Goal: Task Accomplishment & Management: Manage account settings

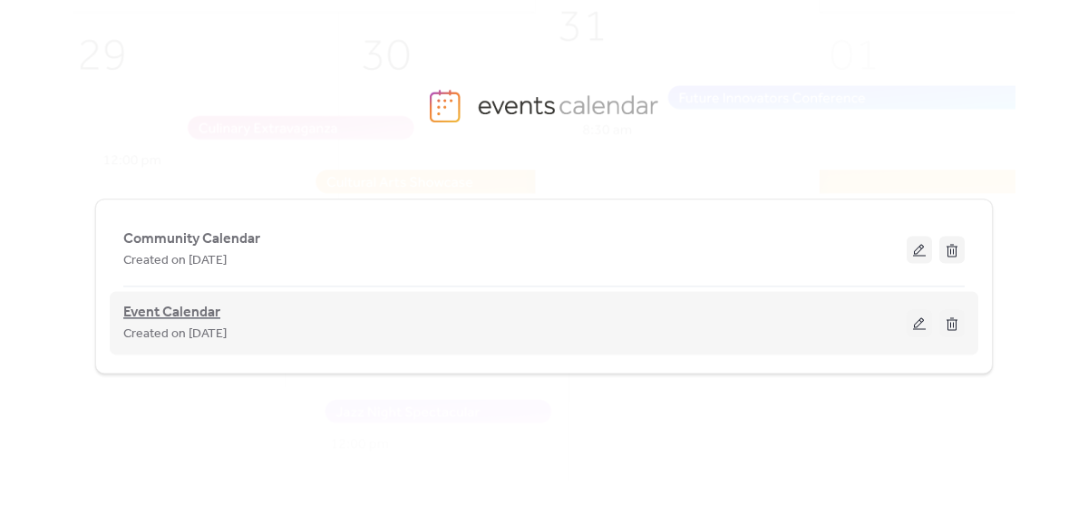
click at [192, 321] on span "Event Calendar" at bounding box center [171, 313] width 97 height 22
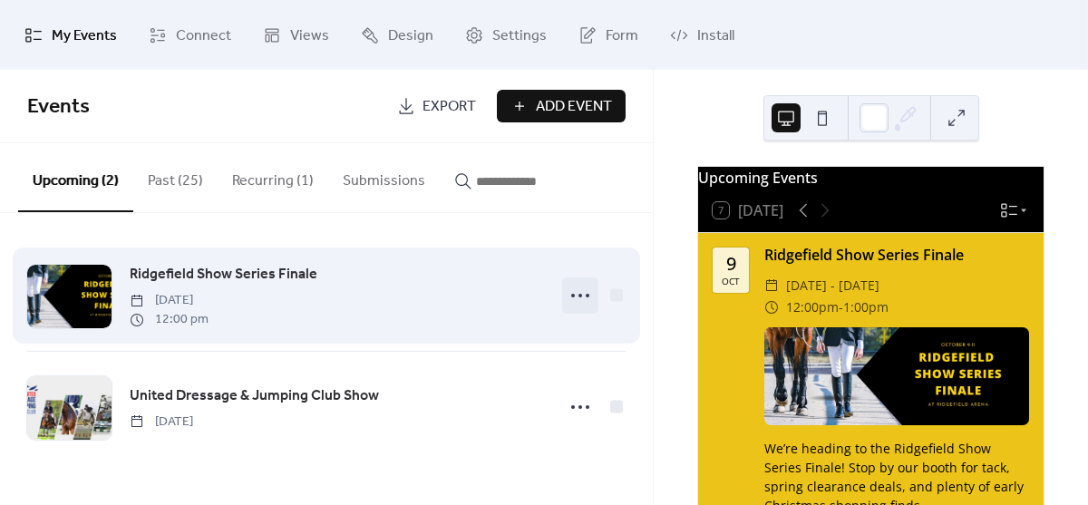
click at [574, 288] on icon at bounding box center [580, 295] width 29 height 29
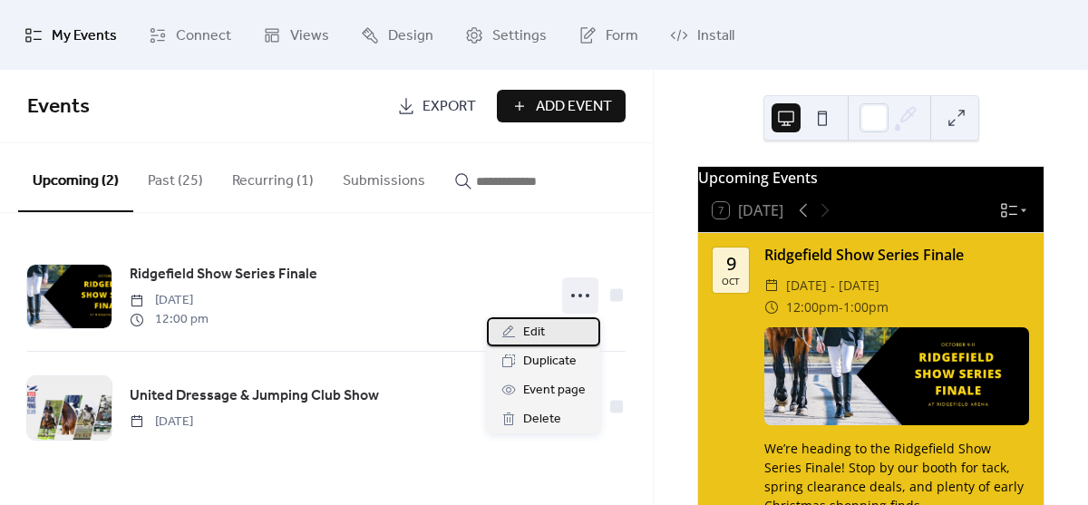
click at [539, 327] on span "Edit" at bounding box center [534, 333] width 22 height 22
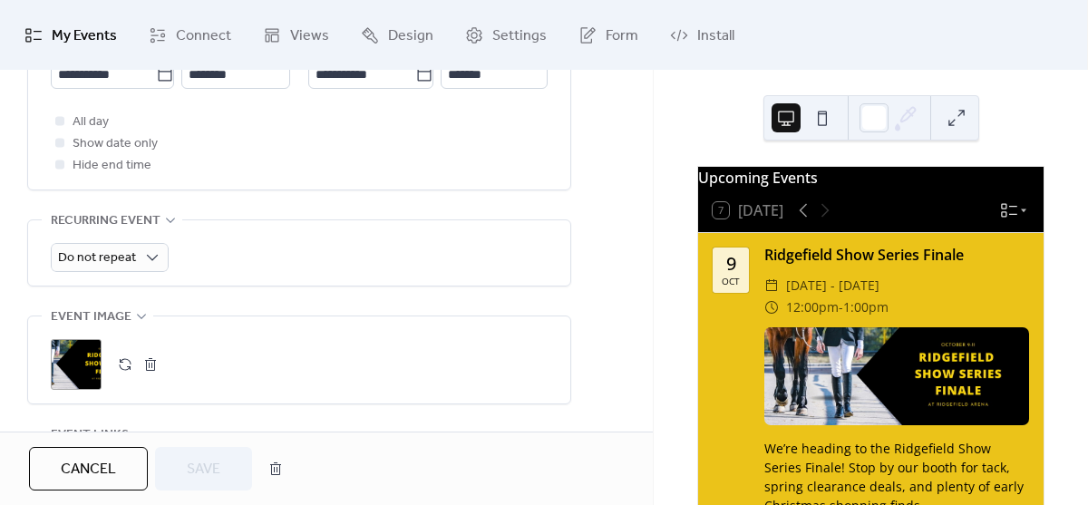
scroll to position [750, 0]
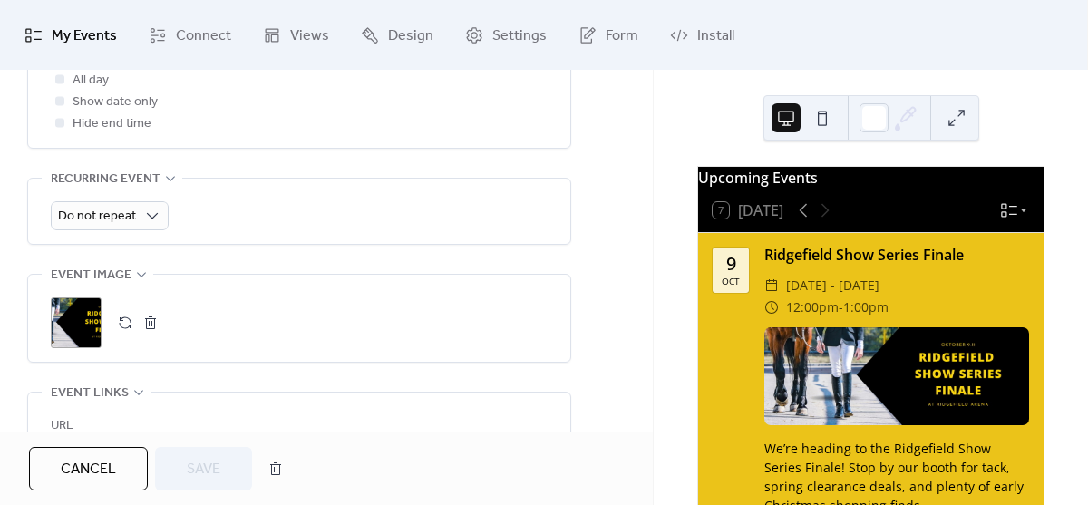
click at [152, 325] on button "button" at bounding box center [150, 322] width 25 height 25
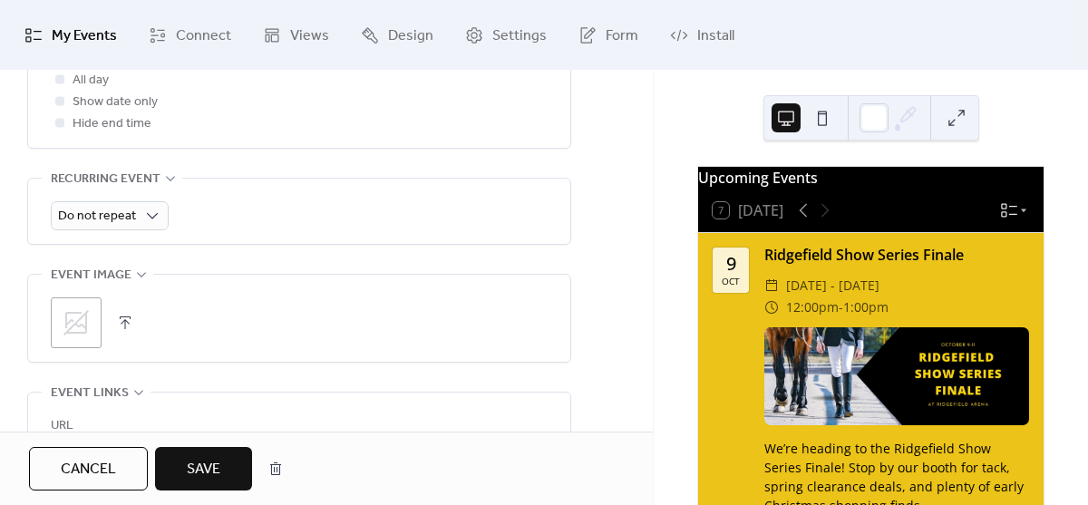
click at [79, 326] on icon at bounding box center [76, 322] width 29 height 29
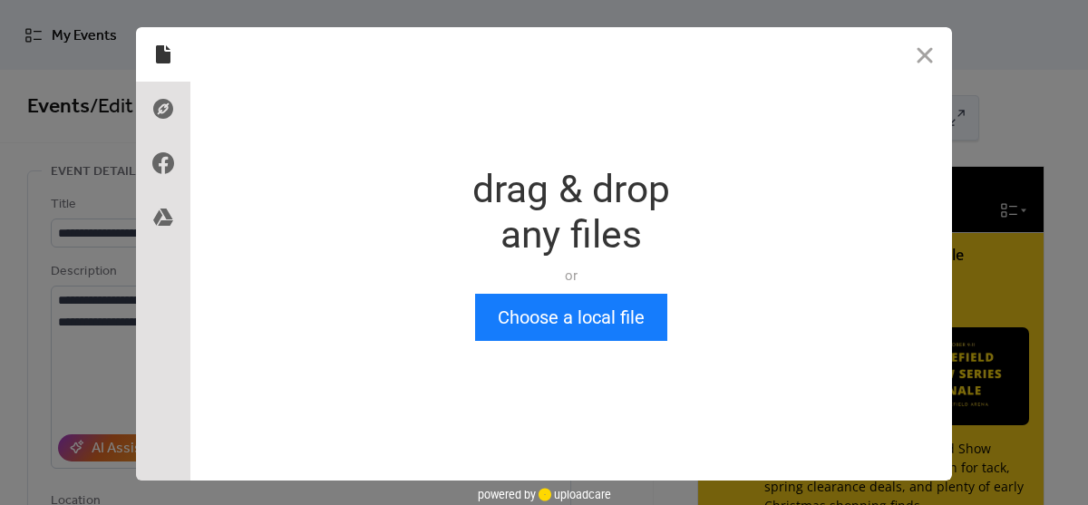
scroll to position [0, 0]
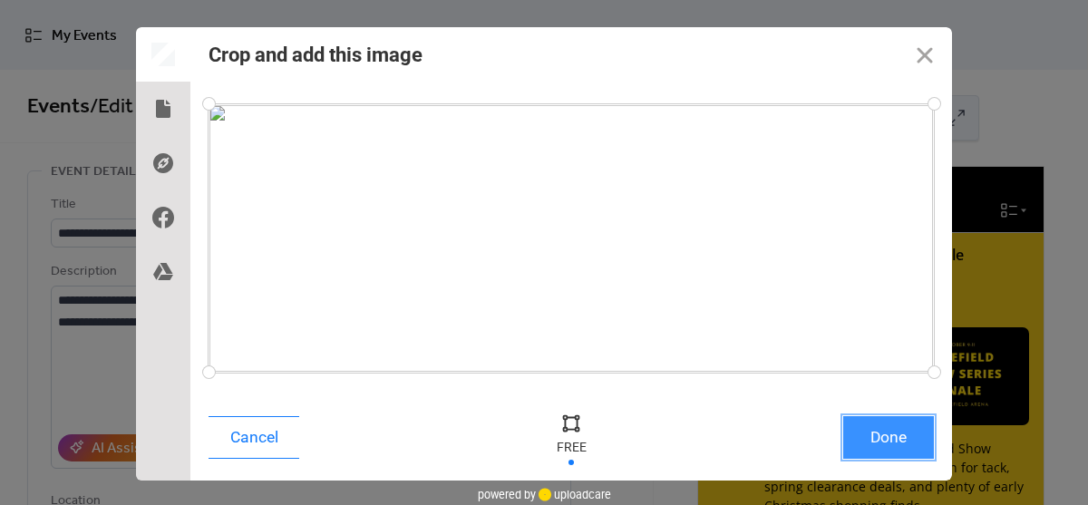
click at [889, 427] on button "Done" at bounding box center [888, 437] width 91 height 43
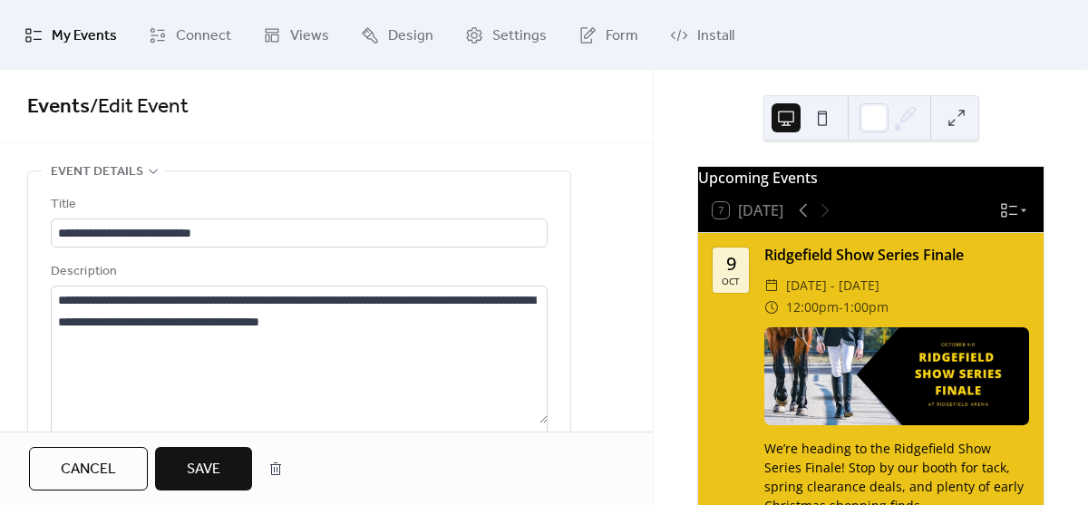
click at [206, 481] on span "Save" at bounding box center [204, 470] width 34 height 22
